Goal: Information Seeking & Learning: Learn about a topic

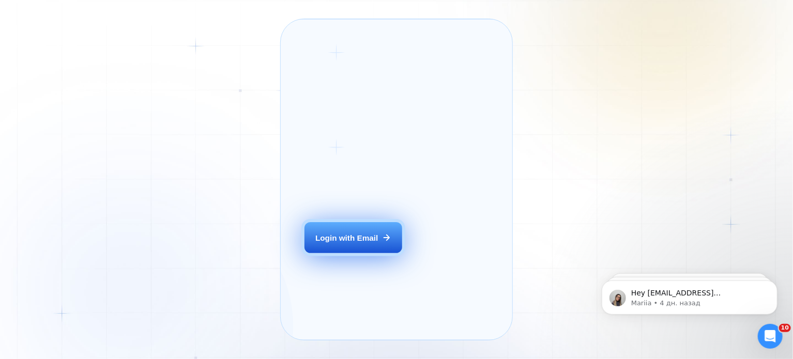
click at [356, 244] on div "Login with Email" at bounding box center [346, 238] width 63 height 11
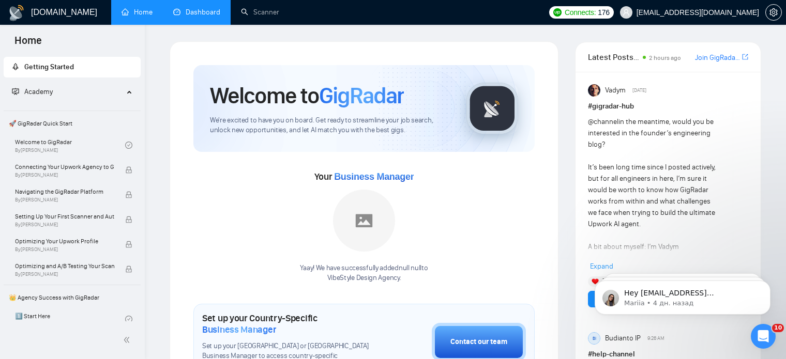
click at [207, 14] on link "Dashboard" at bounding box center [196, 12] width 47 height 9
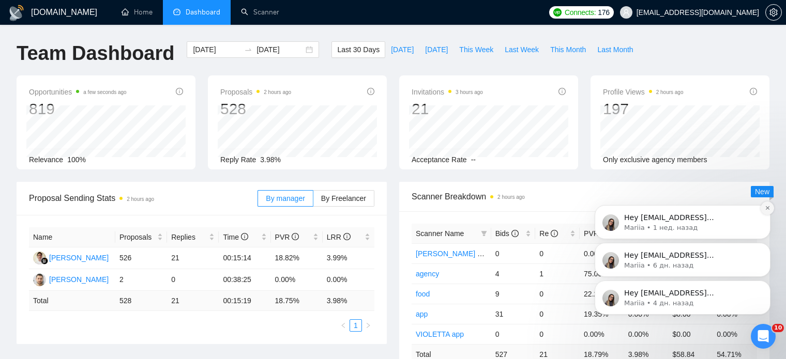
click at [769, 208] on icon "Dismiss notification" at bounding box center [768, 208] width 6 height 6
click at [769, 249] on button "Dismiss notification" at bounding box center [767, 245] width 13 height 13
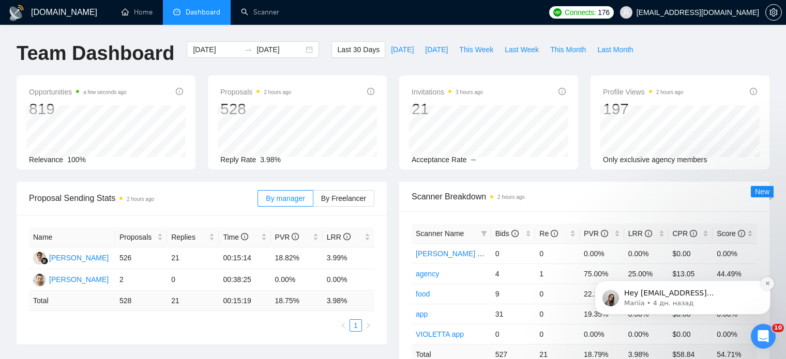
click at [768, 285] on icon "Dismiss notification" at bounding box center [768, 284] width 6 height 6
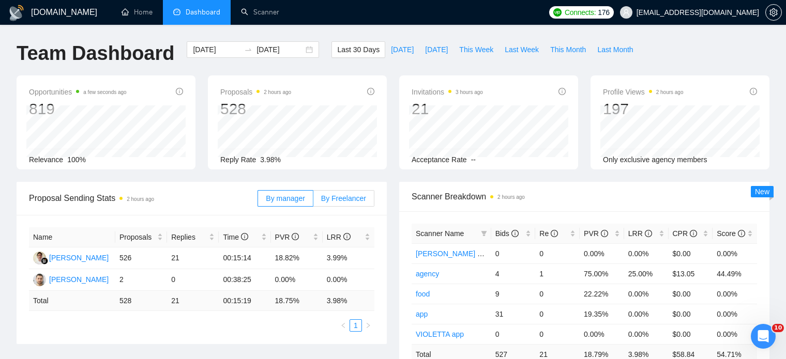
click at [333, 199] on span "By Freelancer" at bounding box center [343, 198] width 45 height 8
click at [313, 201] on input "By Freelancer" at bounding box center [313, 201] width 0 height 0
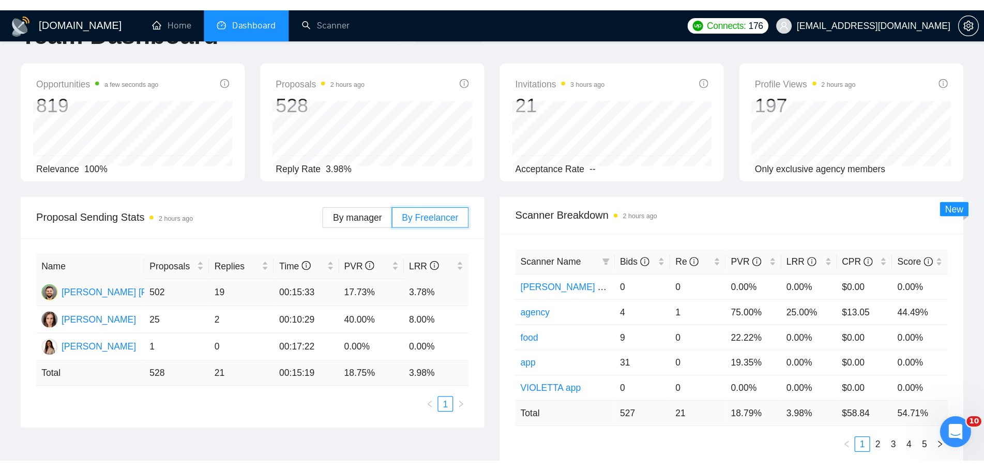
scroll to position [52, 0]
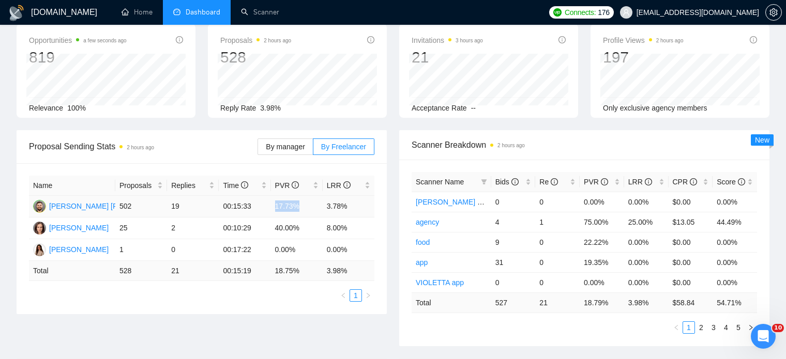
drag, startPoint x: 275, startPoint y: 207, endPoint x: 299, endPoint y: 210, distance: 25.1
click at [299, 210] on td "17.73%" at bounding box center [297, 207] width 52 height 22
click at [378, 212] on div "Name Proposals Replies Time PVR LRR [PERSON_NAME] [PERSON_NAME] 502 19 00:15:33…" at bounding box center [202, 238] width 370 height 151
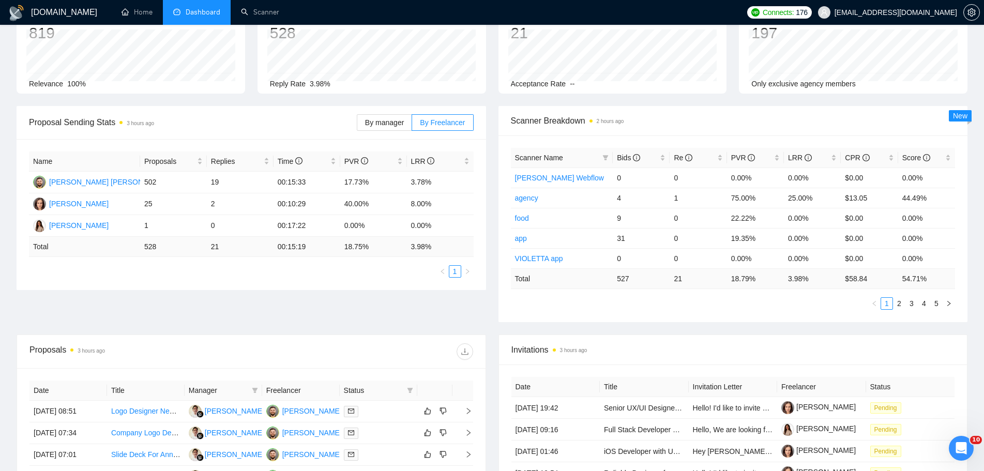
scroll to position [0, 0]
